Goal: Transaction & Acquisition: Purchase product/service

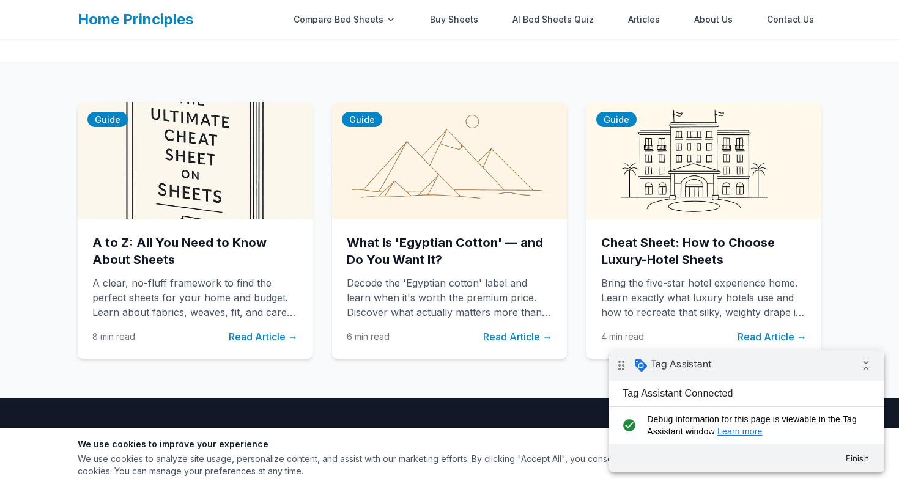
scroll to position [157, 0]
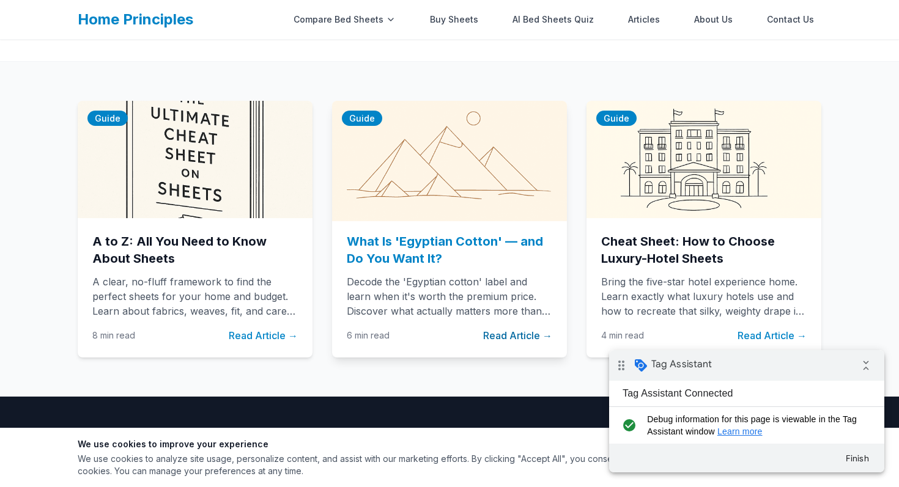
click at [420, 185] on img at bounding box center [449, 160] width 246 height 124
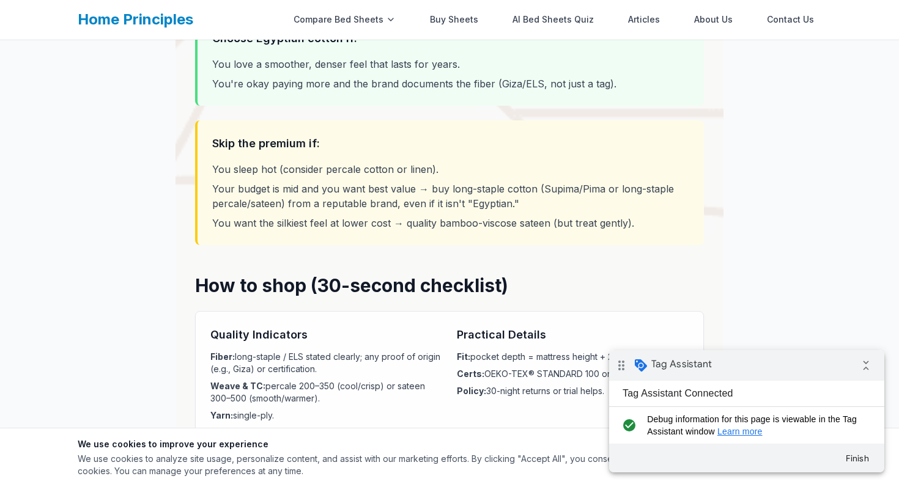
scroll to position [2171, 0]
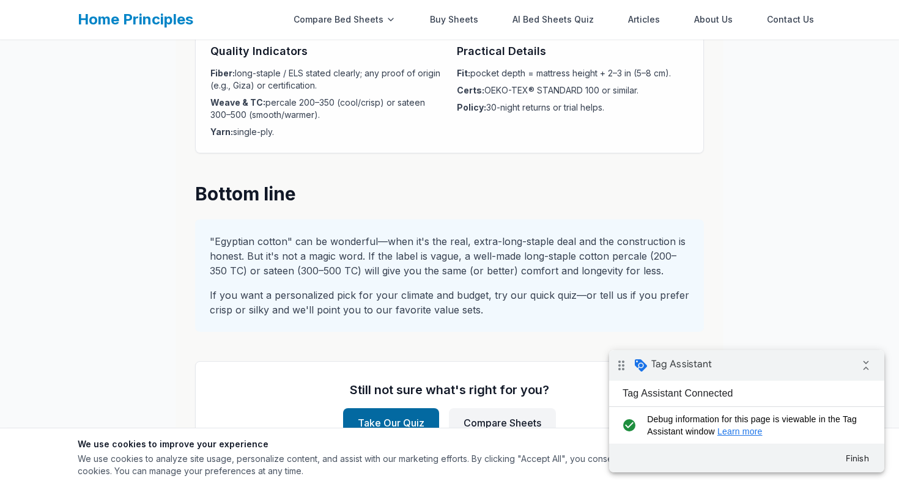
click at [396, 423] on link "Take Our Quiz" at bounding box center [391, 422] width 96 height 29
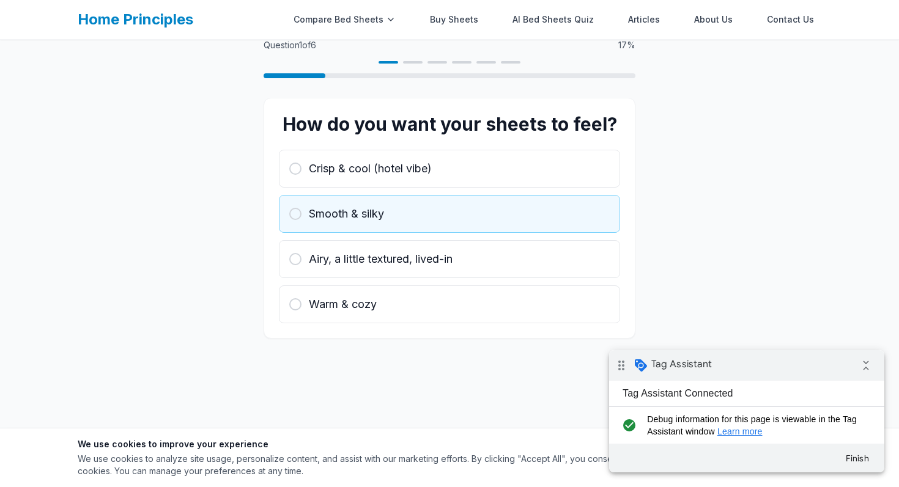
click at [429, 223] on button "Smooth & silky" at bounding box center [449, 214] width 341 height 38
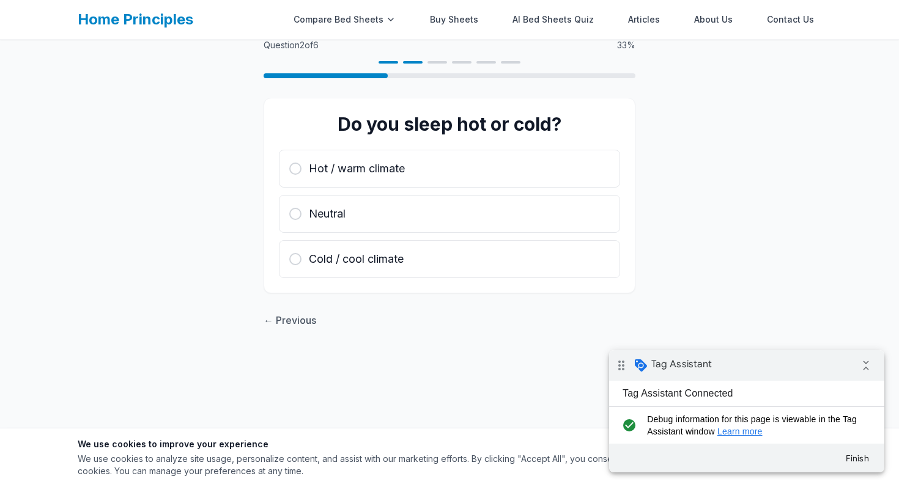
click at [429, 223] on button "Neutral" at bounding box center [449, 214] width 341 height 38
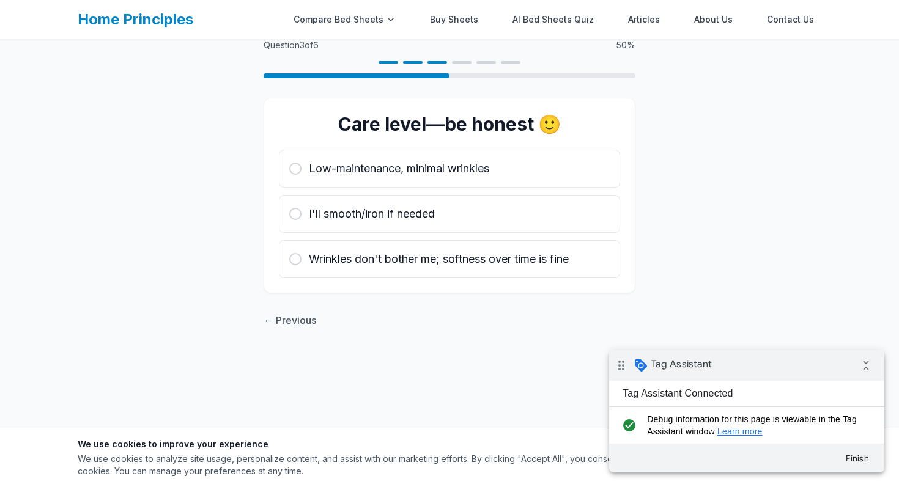
click at [429, 223] on button "I'll smooth/iron if needed" at bounding box center [449, 214] width 341 height 38
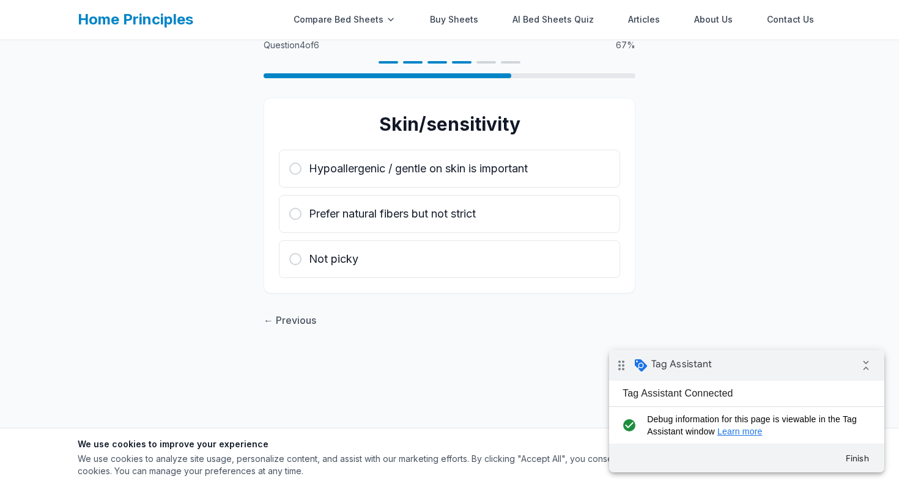
click at [429, 223] on button "Prefer natural fibers but not strict" at bounding box center [449, 214] width 341 height 38
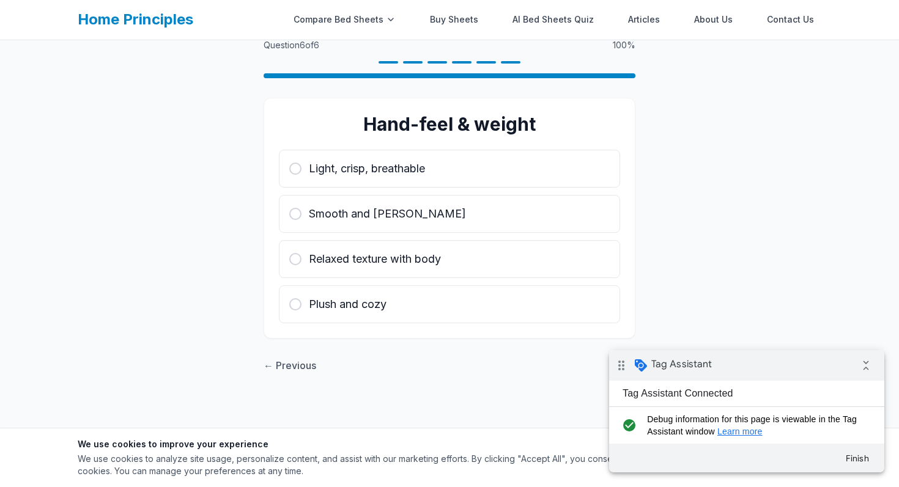
click at [429, 223] on button "Smooth and [PERSON_NAME]" at bounding box center [449, 214] width 341 height 38
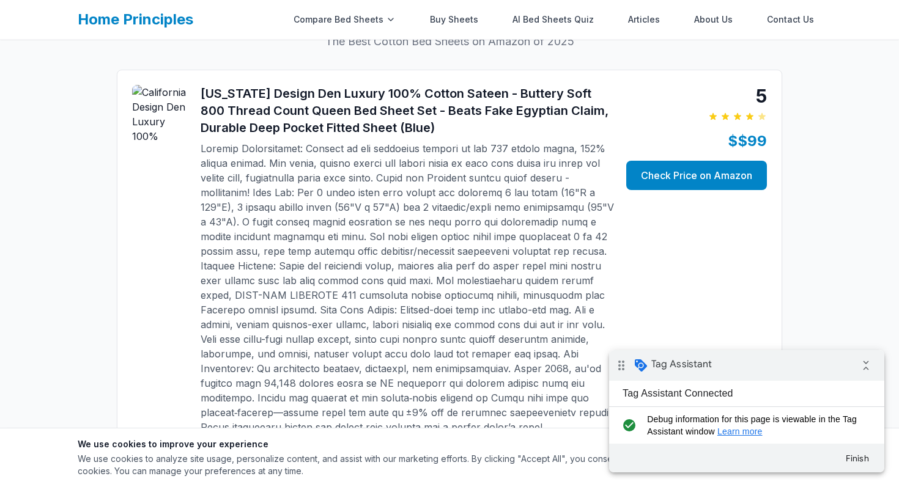
scroll to position [574, 0]
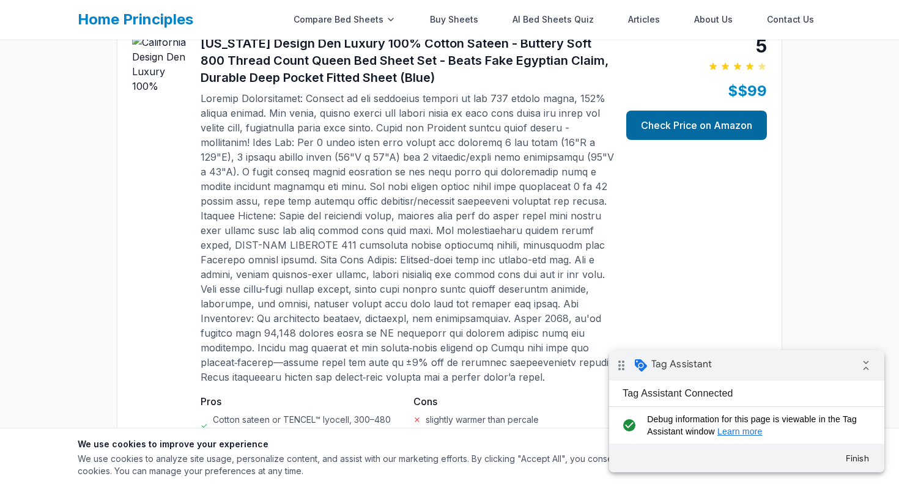
click at [651, 111] on link "Check Price on Amazon" at bounding box center [696, 125] width 141 height 29
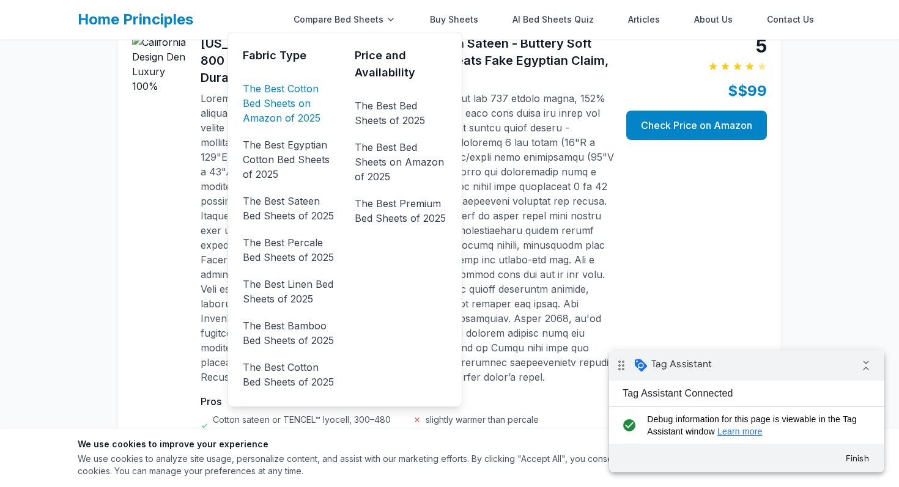
click at [299, 102] on link "The Best Cotton Bed Sheets on Amazon of 2025" at bounding box center [289, 103] width 92 height 49
